Goal: Task Accomplishment & Management: Use online tool/utility

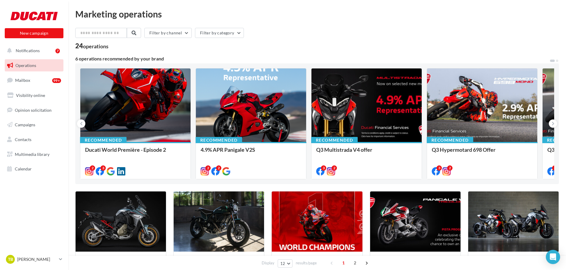
click at [26, 64] on span "Operations" at bounding box center [25, 65] width 21 height 5
click at [27, 124] on span "Campaigns" at bounding box center [25, 124] width 20 height 5
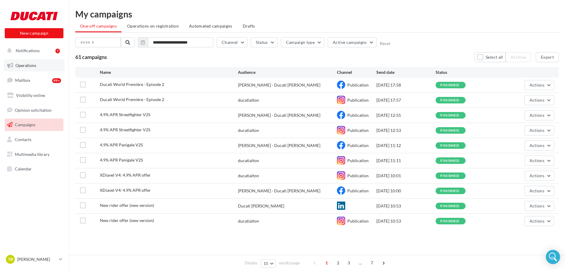
click at [31, 66] on span "Operations" at bounding box center [25, 65] width 21 height 5
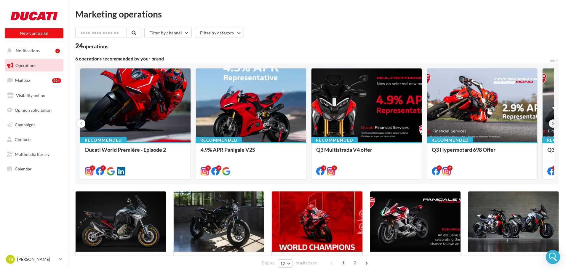
click at [553, 123] on icon at bounding box center [553, 124] width 3 height 6
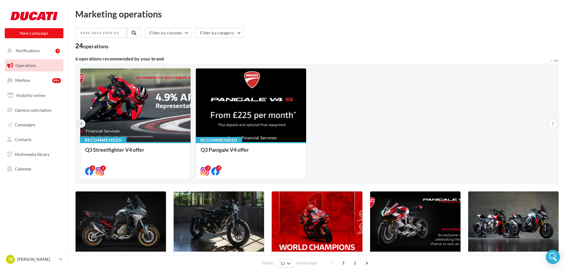
click at [80, 124] on icon at bounding box center [81, 124] width 3 height 6
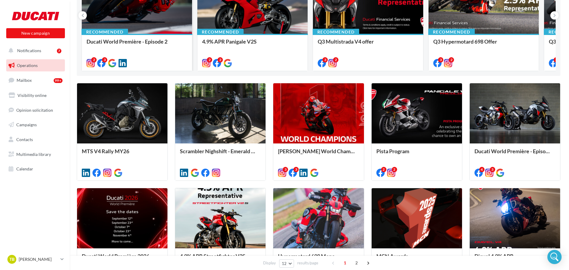
scroll to position [119, 0]
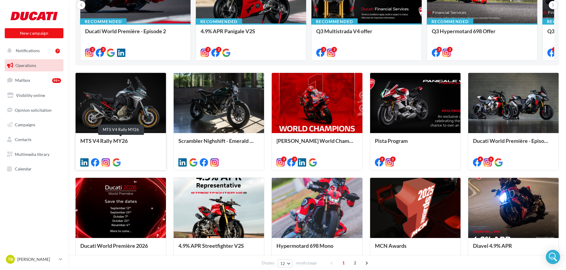
click at [113, 138] on div "MTS V4 Rally MY26" at bounding box center [120, 144] width 81 height 12
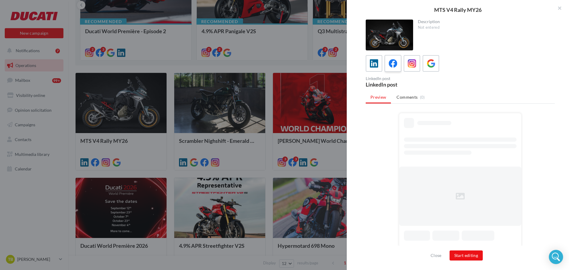
click at [393, 67] on icon at bounding box center [393, 63] width 9 height 9
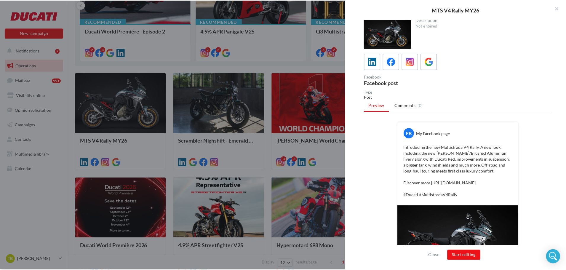
scroll to position [0, 0]
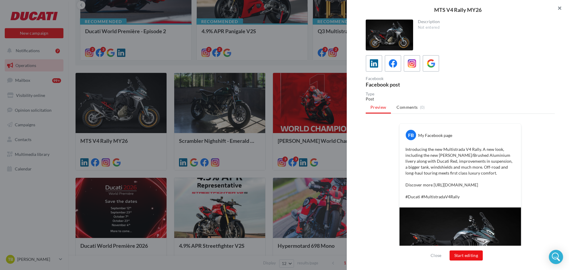
click at [560, 5] on button "button" at bounding box center [557, 9] width 24 height 18
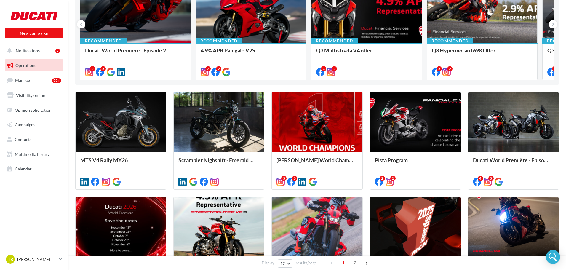
scroll to position [89, 0]
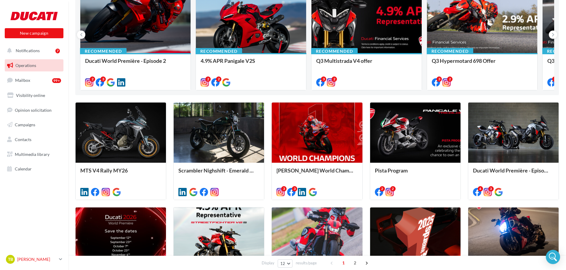
click at [36, 258] on p "[PERSON_NAME]" at bounding box center [36, 259] width 39 height 6
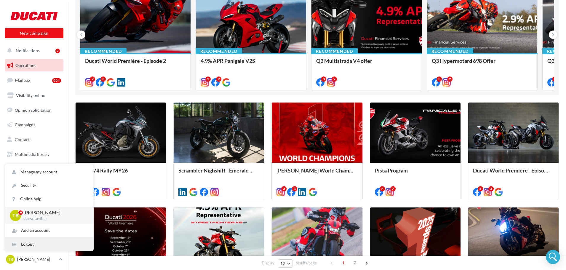
click at [24, 244] on div "Logout" at bounding box center [49, 244] width 88 height 13
